Goal: Navigation & Orientation: Find specific page/section

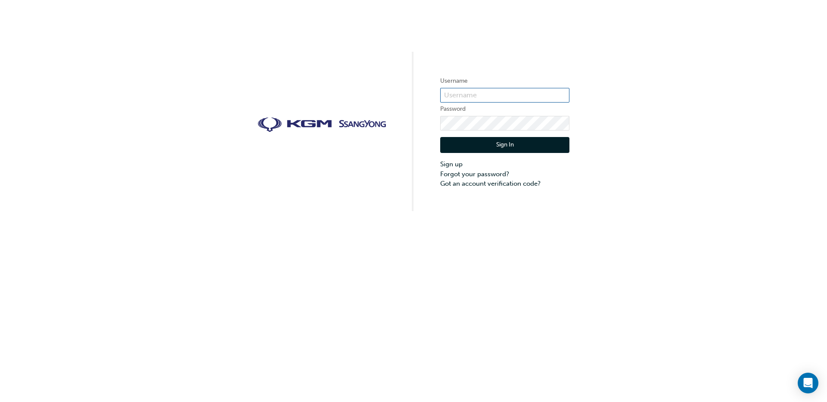
type input "[PERSON_NAME].[PERSON_NAME]"
click at [488, 145] on button "Sign In" at bounding box center [504, 145] width 129 height 16
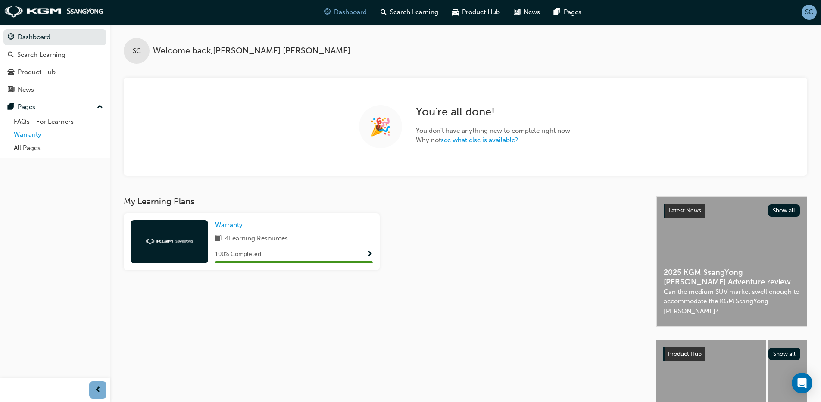
click at [35, 134] on link "Warranty" at bounding box center [58, 134] width 96 height 13
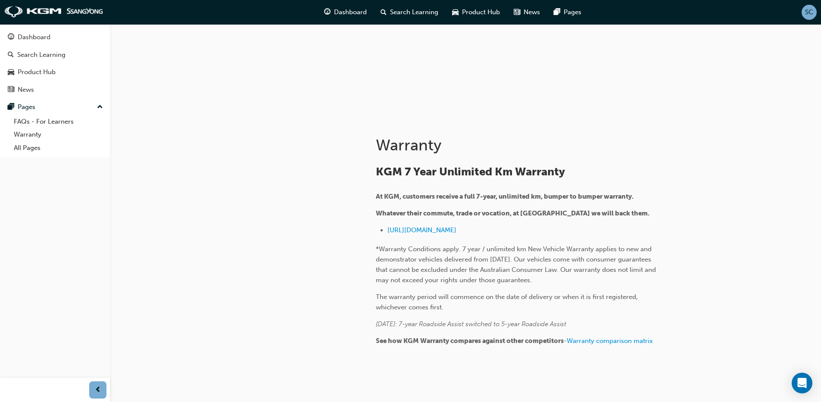
scroll to position [120, 0]
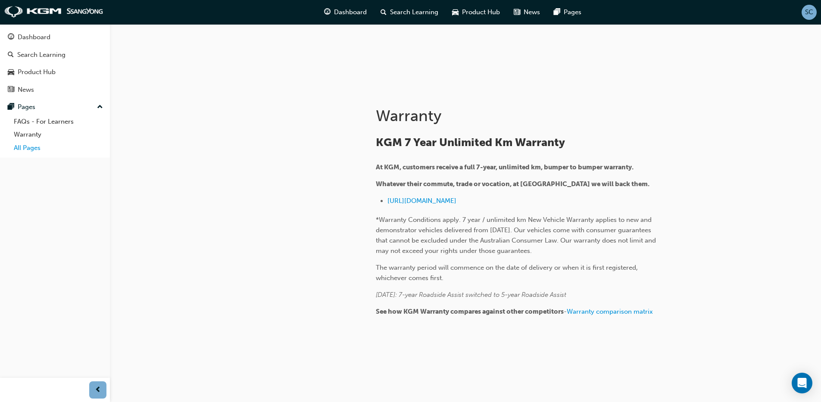
click at [23, 147] on link "All Pages" at bounding box center [58, 147] width 96 height 13
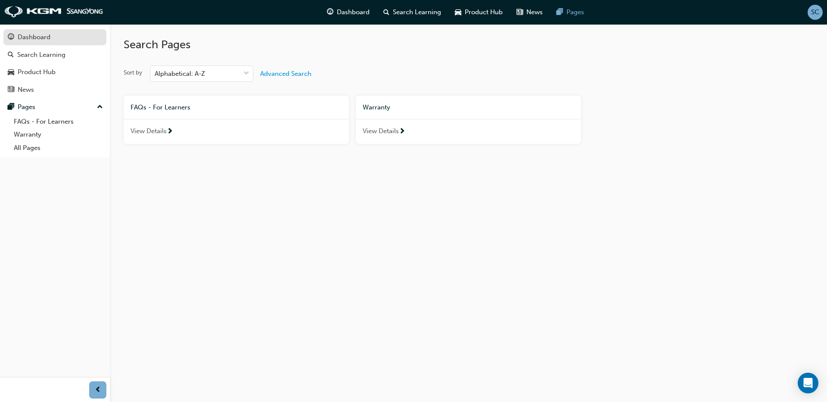
click at [34, 37] on div "Dashboard" at bounding box center [34, 37] width 33 height 10
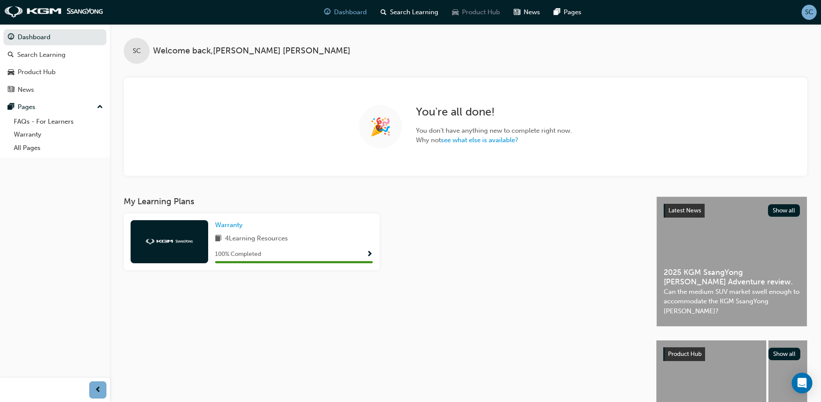
click at [470, 9] on span "Product Hub" at bounding box center [481, 12] width 38 height 10
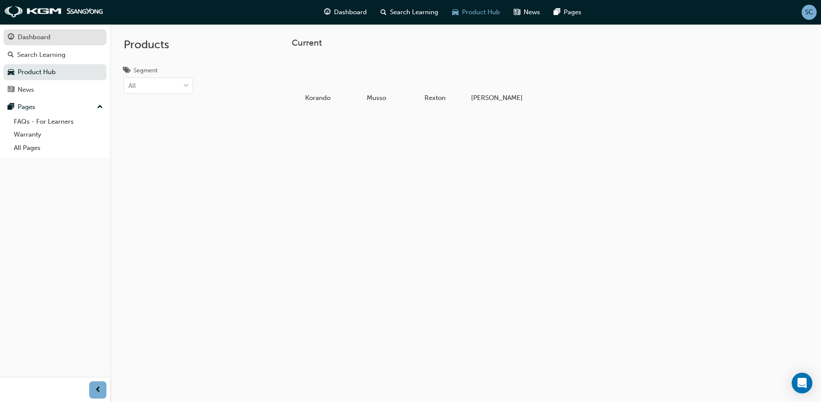
click at [35, 39] on div "Dashboard" at bounding box center [34, 37] width 33 height 10
